Goal: Task Accomplishment & Management: Complete application form

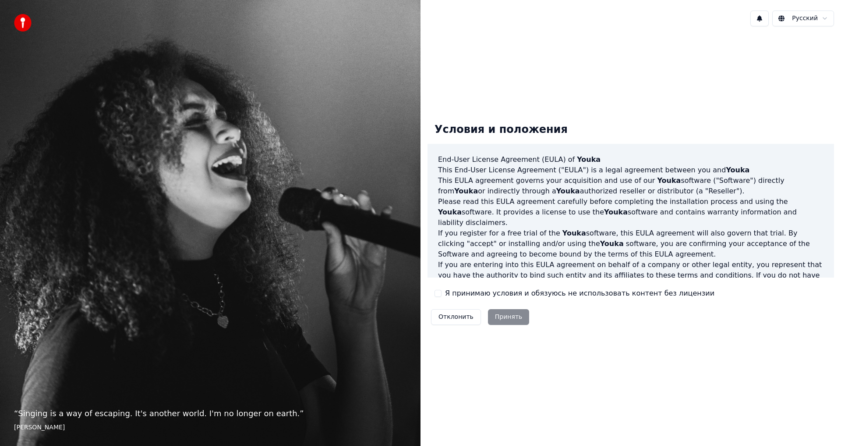
click at [507, 316] on div "Отклонить Принять" at bounding box center [480, 316] width 105 height 23
click at [503, 318] on div "Отклонить Принять" at bounding box center [480, 316] width 105 height 23
click at [501, 315] on div "Отклонить Принять" at bounding box center [480, 316] width 105 height 23
click at [503, 315] on div "Отклонить Принять" at bounding box center [480, 316] width 105 height 23
click at [517, 201] on p "Please read this EULA agreement carefully before completing the installation pr…" at bounding box center [631, 212] width 386 height 32
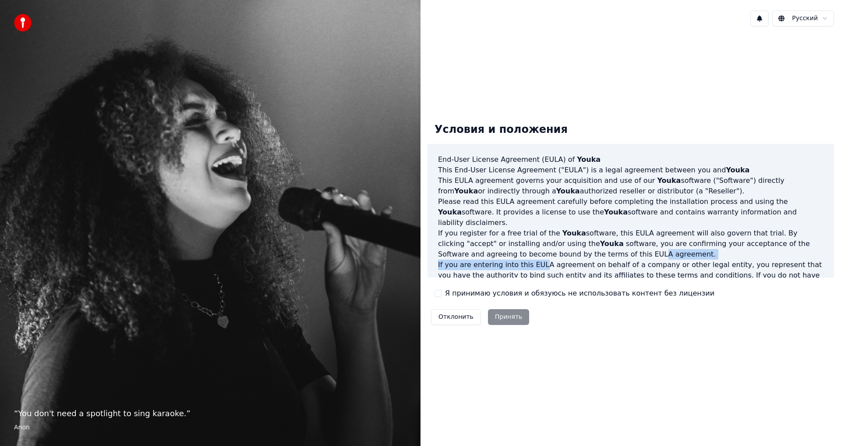
click at [535, 249] on div "End-User License Agreement (EULA) of Youka This End-User License Agreement ("EU…" at bounding box center [631, 211] width 407 height 134
click at [535, 278] on div "Условия и положения End-User License Agreement (EULA) of Youka This End-User Li…" at bounding box center [631, 222] width 407 height 213
click at [529, 293] on label "Я принимаю условия и обязуюсь не использовать контент без лицензии" at bounding box center [580, 293] width 270 height 11
click at [442, 293] on button "Я принимаю условия и обязуюсь не использовать контент без лицензии" at bounding box center [438, 293] width 7 height 7
click at [497, 316] on button "Принять" at bounding box center [509, 317] width 42 height 16
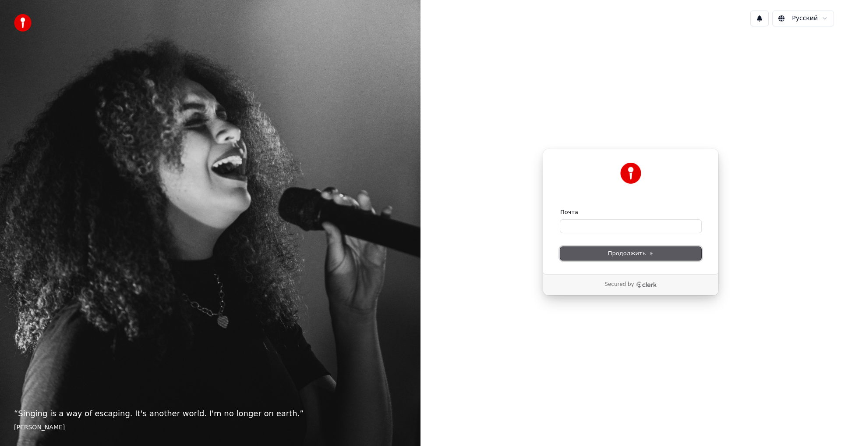
click at [624, 250] on span "Продолжить" at bounding box center [631, 253] width 46 height 8
click at [784, 19] on html "“ Singing is a way of escaping. It's another world. I'm no longer on earth. ” E…" at bounding box center [420, 223] width 841 height 446
click at [618, 252] on span "Продолжить" at bounding box center [631, 253] width 46 height 8
click at [635, 243] on form "Почта Продолжить" at bounding box center [630, 234] width 141 height 52
click at [582, 226] on input "Почта" at bounding box center [630, 226] width 141 height 13
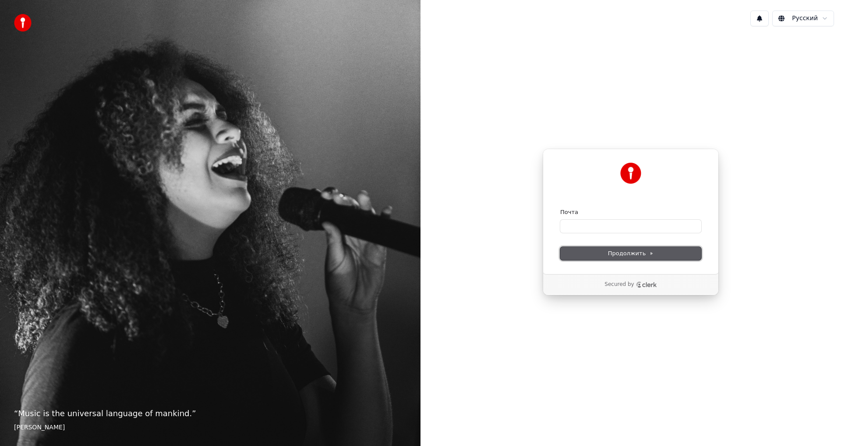
click at [625, 252] on span "Продолжить" at bounding box center [631, 253] width 46 height 8
click at [574, 223] on input "Почта" at bounding box center [630, 226] width 141 height 13
click at [577, 228] on input "Почта" at bounding box center [630, 226] width 141 height 13
drag, startPoint x: 733, startPoint y: 6, endPoint x: 481, endPoint y: 65, distance: 258.9
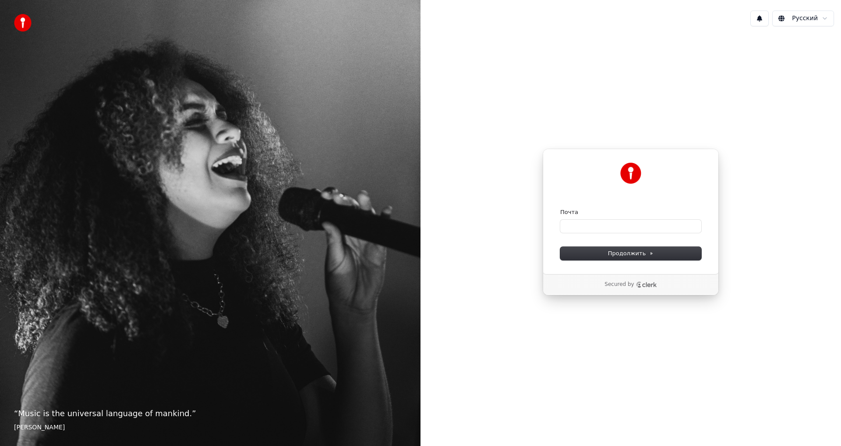
click at [481, 65] on div "Русский Продолжить с помощью Google или Почта Продолжить Secured by" at bounding box center [631, 223] width 421 height 446
click at [574, 227] on input "Почта" at bounding box center [630, 226] width 141 height 13
click at [621, 256] on span "Продолжить" at bounding box center [631, 253] width 46 height 8
click at [572, 226] on input "Почта" at bounding box center [630, 226] width 141 height 13
type input "*"
